Goal: Find contact information: Find contact information

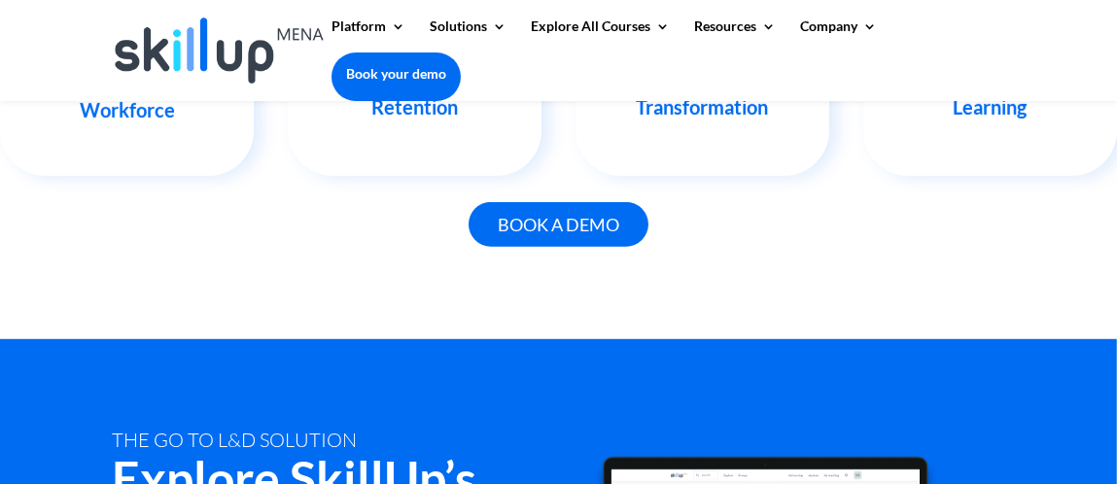
scroll to position [2156, 0]
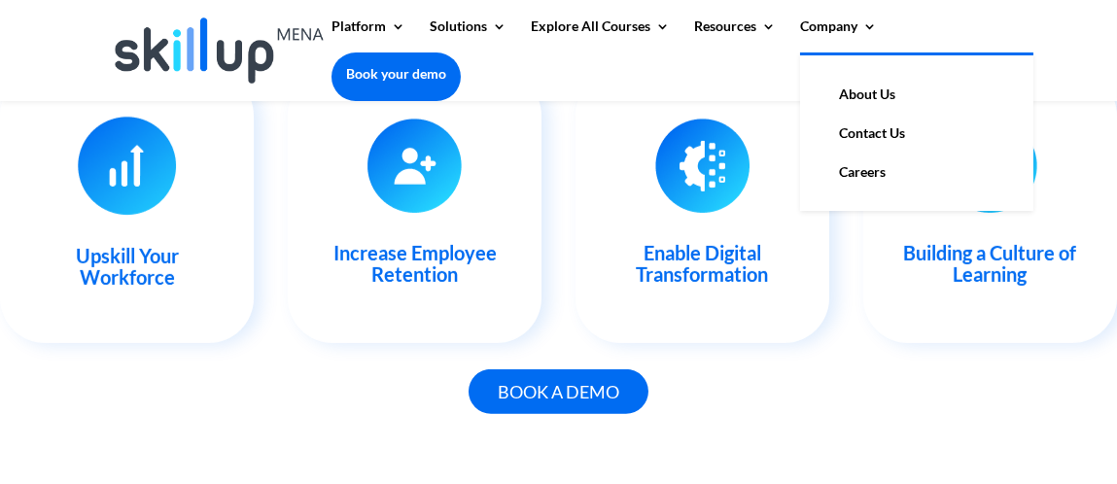
click at [863, 92] on link "About Us" at bounding box center [917, 94] width 194 height 39
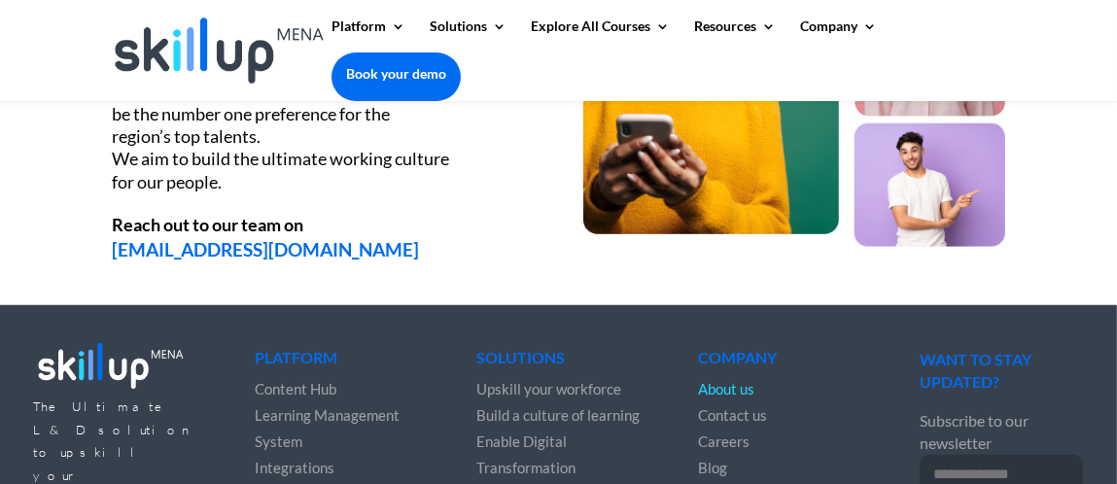
scroll to position [2685, 0]
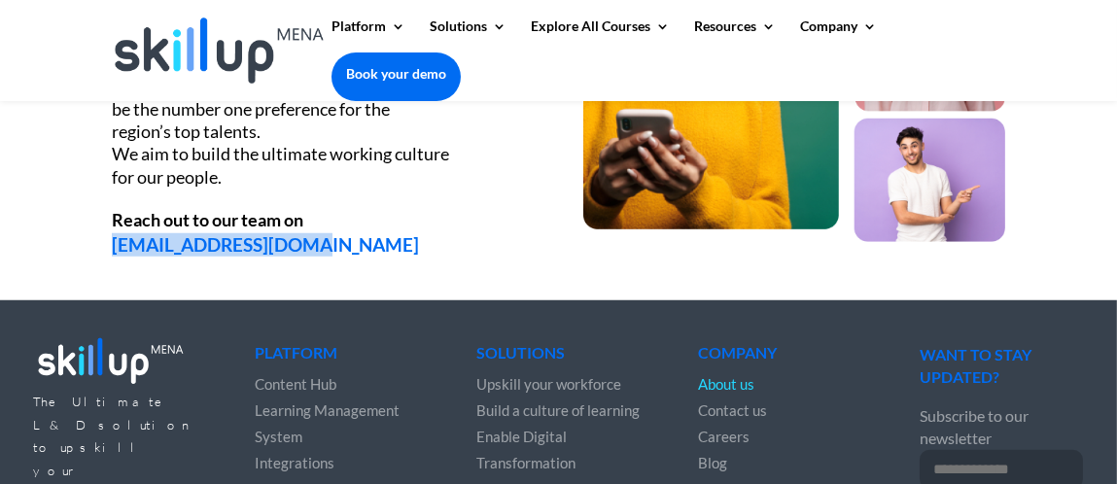
drag, startPoint x: 304, startPoint y: 235, endPoint x: 103, endPoint y: 220, distance: 201.9
click at [103, 220] on div "Our People By being a people-first company, we aim to be the number one prefere…" at bounding box center [558, 80] width 1117 height 441
copy link "[EMAIL_ADDRESS][DOMAIN_NAME]"
